Goal: Navigation & Orientation: Find specific page/section

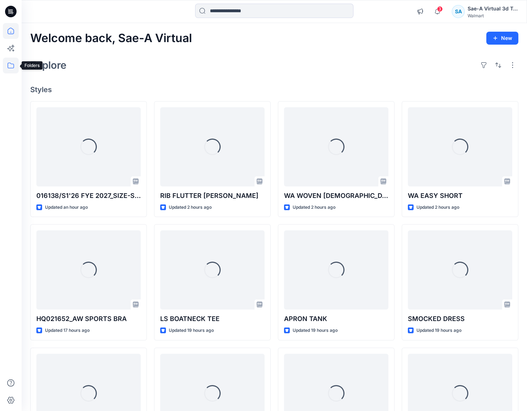
click at [13, 63] on icon at bounding box center [11, 66] width 16 height 16
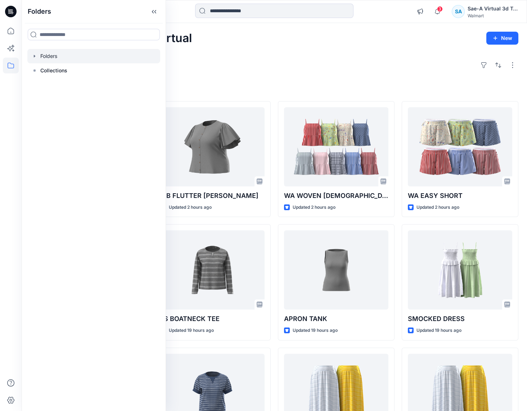
click at [34, 55] on icon "button" at bounding box center [34, 56] width 1 height 3
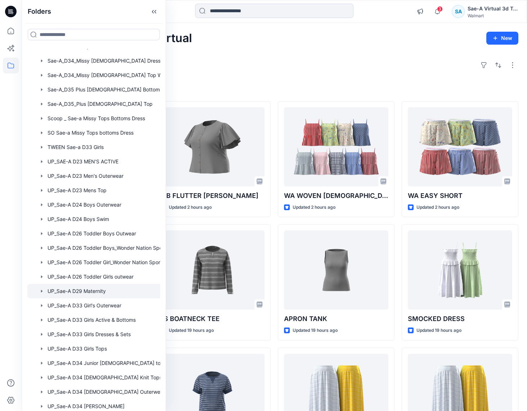
scroll to position [432, 0]
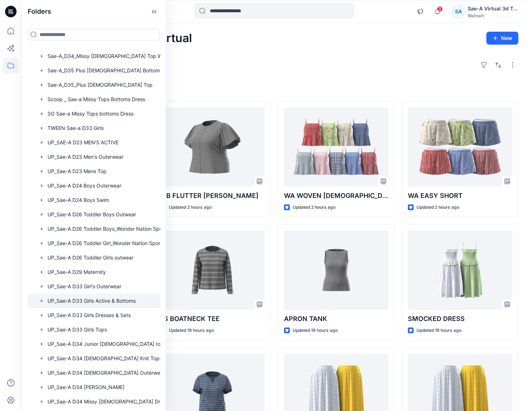
click at [95, 300] on div at bounding box center [103, 301] width 152 height 14
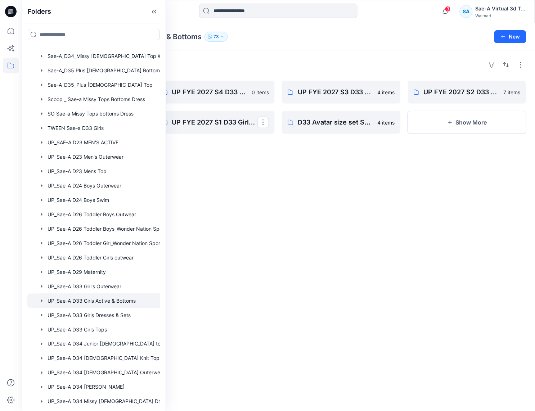
click at [246, 184] on div "Folders UP FYE 2027 S1 D33 Girls Active Sae-A 29 items UP FYE 2027 S2 D33 Girls…" at bounding box center [278, 230] width 513 height 361
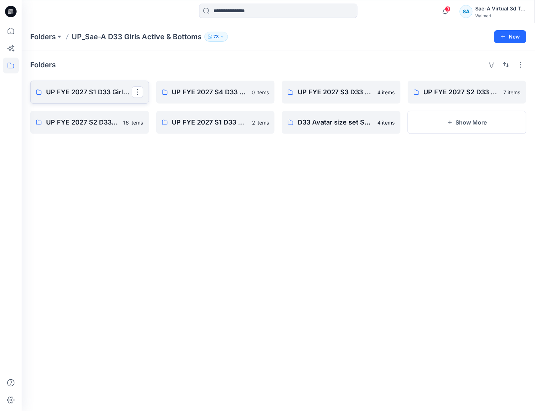
click at [91, 93] on p "UP FYE 2027 S1 D33 Girls Active Sae-A" at bounding box center [89, 92] width 86 height 10
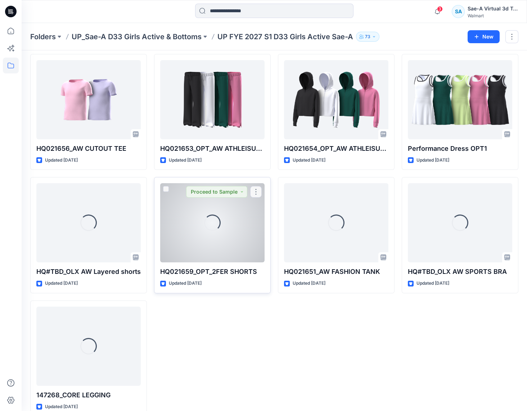
scroll to position [654, 0]
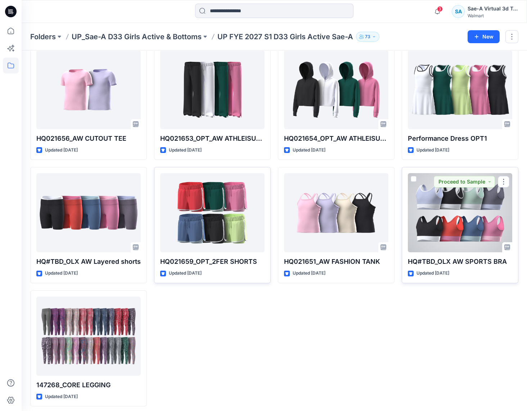
click at [461, 233] on div at bounding box center [460, 212] width 104 height 79
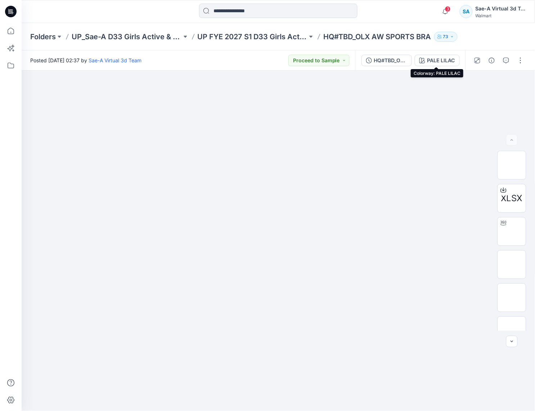
click at [396, 58] on div "HQ#TBD_OLX AW SPORTS BRA_030725" at bounding box center [390, 61] width 33 height 8
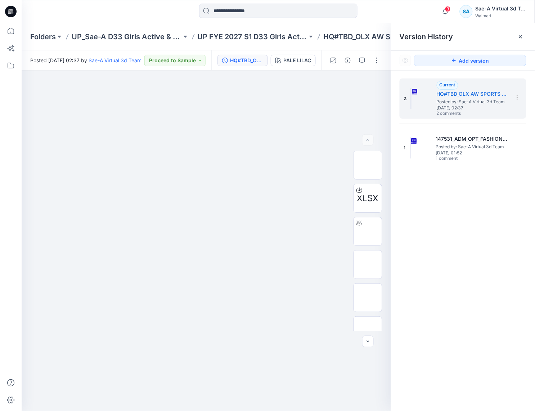
click at [520, 38] on icon at bounding box center [521, 37] width 6 height 6
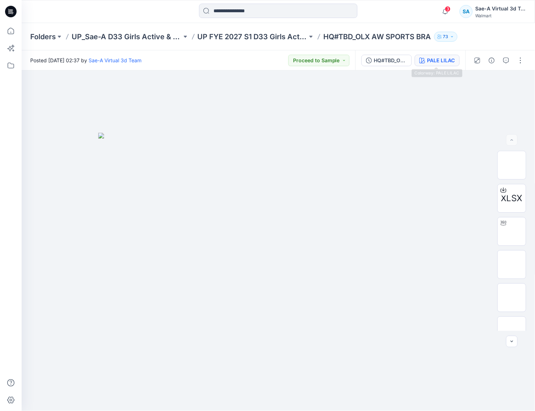
click at [431, 60] on div "PALE LILAC" at bounding box center [441, 61] width 28 height 8
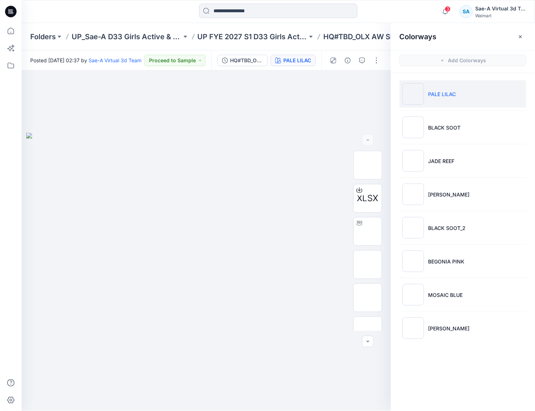
drag, startPoint x: 524, startPoint y: 36, endPoint x: 513, endPoint y: 37, distance: 10.9
click at [524, 36] on button "button" at bounding box center [521, 37] width 12 height 12
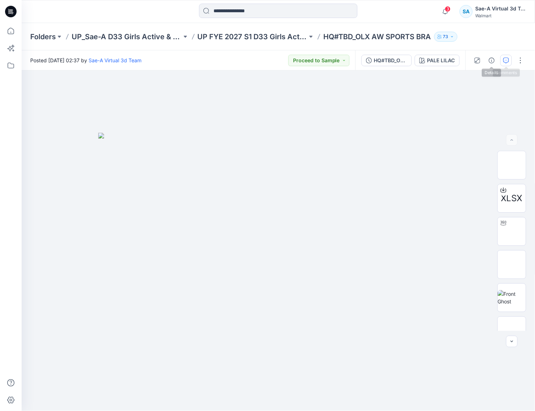
click at [504, 60] on icon "button" at bounding box center [506, 61] width 6 height 6
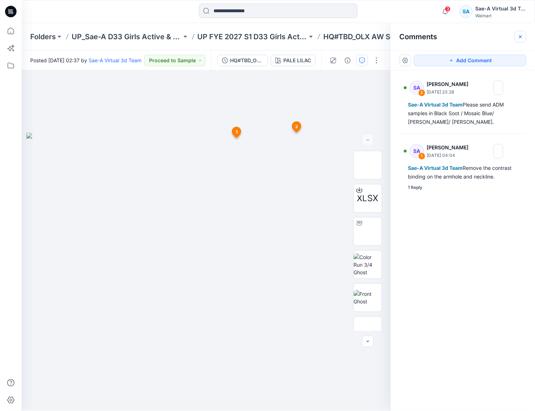
click at [518, 38] on icon "button" at bounding box center [521, 37] width 6 height 6
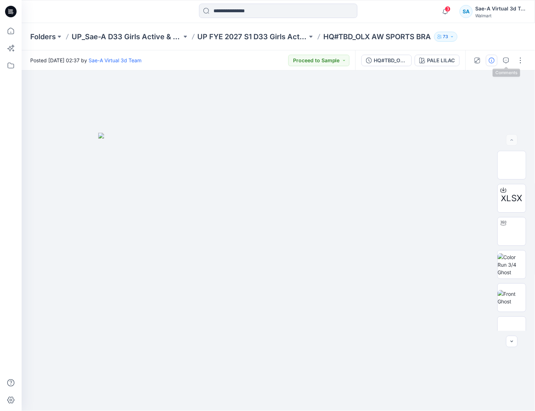
click at [494, 62] on icon "button" at bounding box center [492, 61] width 6 height 6
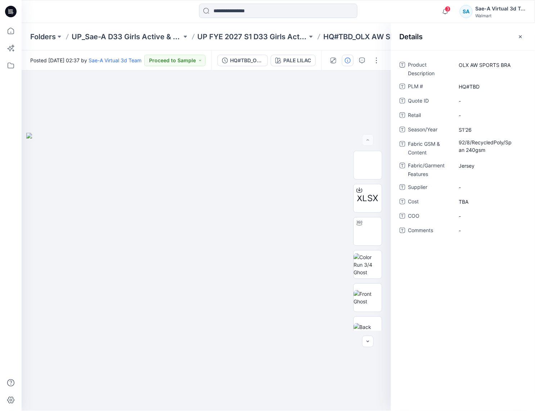
click at [522, 30] on div "Details" at bounding box center [463, 36] width 144 height 27
click at [520, 34] on icon "button" at bounding box center [521, 37] width 6 height 6
